Goal: Task Accomplishment & Management: Manage account settings

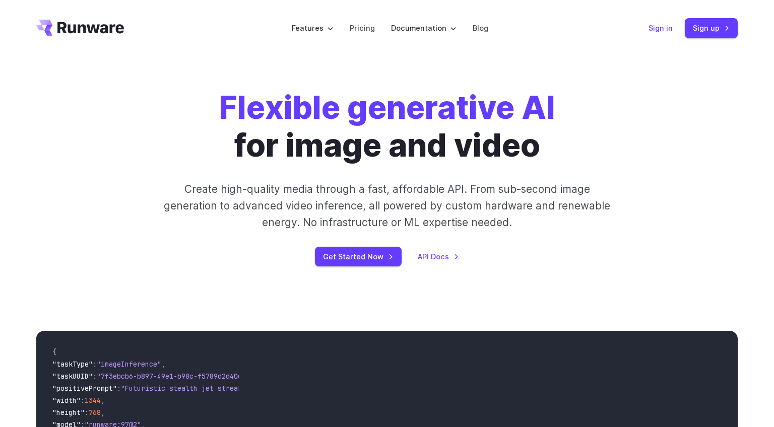
click at [663, 28] on link "Sign in" at bounding box center [660, 28] width 24 height 12
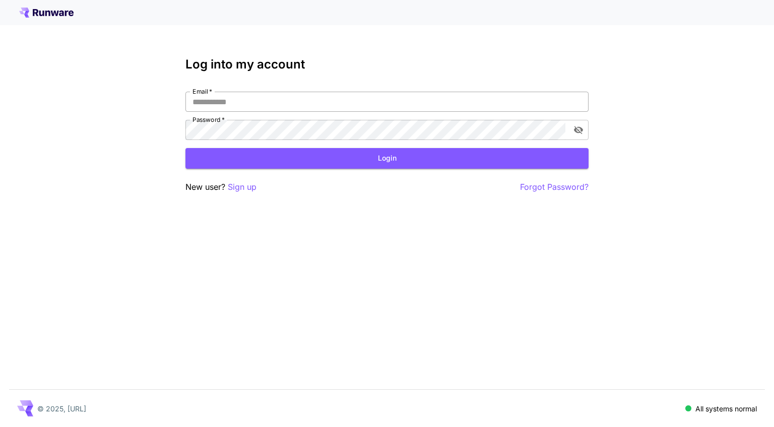
click at [279, 103] on input "Email   *" at bounding box center [386, 102] width 403 height 20
type input "****"
